Goal: Task Accomplishment & Management: Complete application form

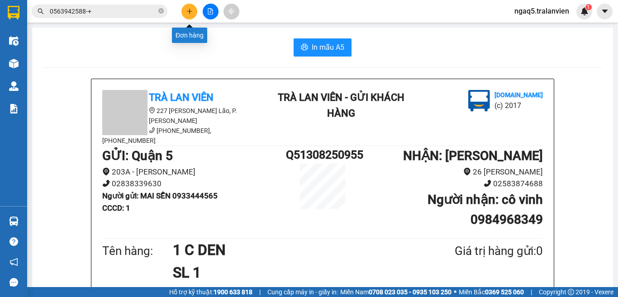
click at [188, 10] on icon "plus" at bounding box center [189, 11] width 6 height 6
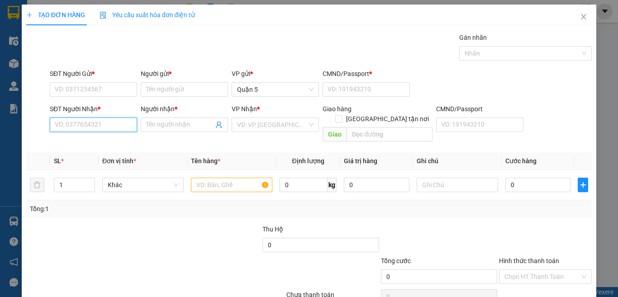
click at [82, 124] on input "SĐT Người Nhận *" at bounding box center [93, 125] width 87 height 14
click at [76, 130] on input "7889" at bounding box center [93, 125] width 87 height 14
click at [106, 145] on div "0905567889 - vinh" at bounding box center [92, 143] width 75 height 10
type input "0905567889"
type input "vinh"
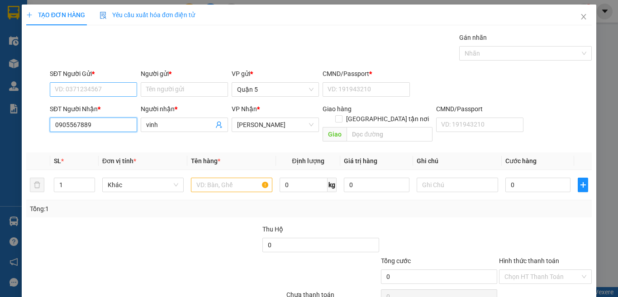
type input "0905567889"
click at [103, 94] on input "SĐT Người Gửi *" at bounding box center [93, 89] width 87 height 14
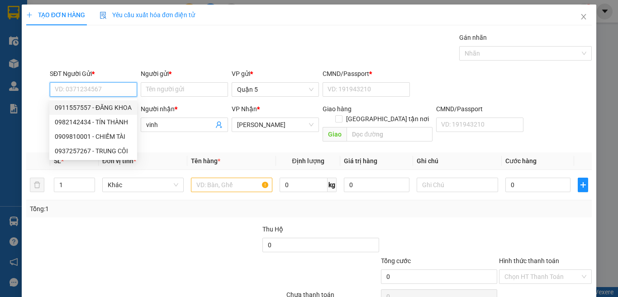
click at [112, 113] on div "0911557557 - ĐĂNG KHOA" at bounding box center [93, 107] width 88 height 14
type input "0911557557"
type input "ĐĂNG KHOA"
type input "060095011303"
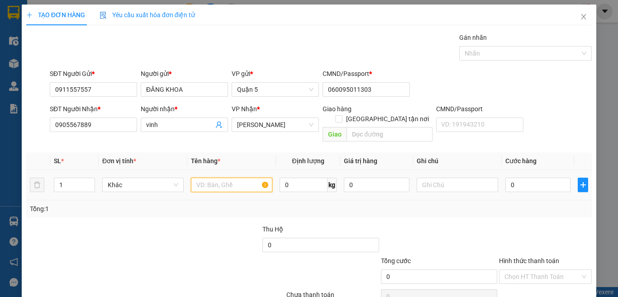
click at [207, 178] on input "text" at bounding box center [231, 185] width 81 height 14
type input "1 C VÀNG"
click at [522, 178] on input "0" at bounding box center [537, 185] width 65 height 14
type input "2"
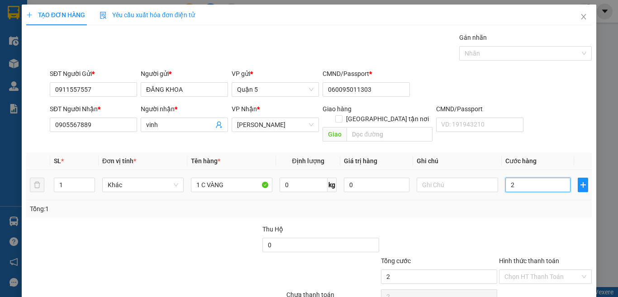
type input "2"
type input "25"
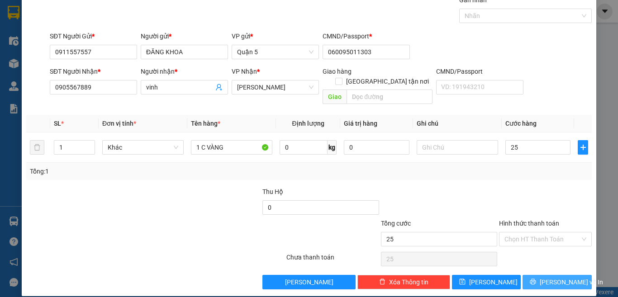
type input "25.000"
click at [532, 275] on button "[PERSON_NAME] và In" at bounding box center [556, 282] width 69 height 14
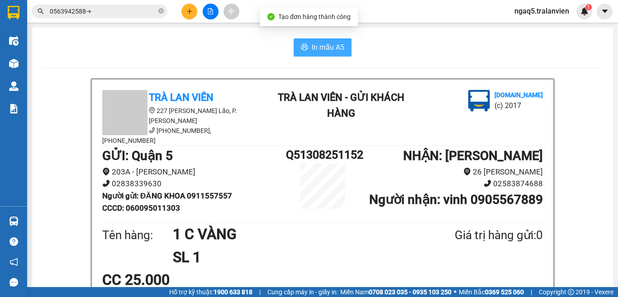
click at [320, 51] on span "In mẫu A5" at bounding box center [328, 47] width 33 height 11
